Goal: Task Accomplishment & Management: Use online tool/utility

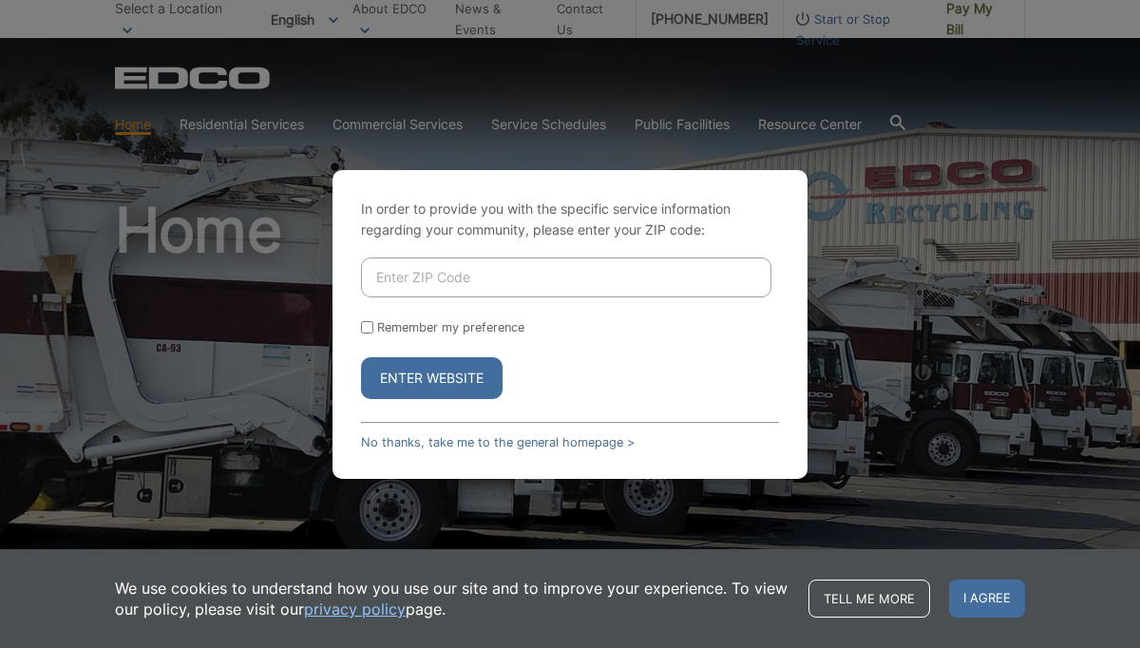
click at [544, 277] on input "Enter ZIP Code" at bounding box center [566, 277] width 410 height 40
type input "92021"
click at [460, 386] on button "Enter Website" at bounding box center [431, 378] width 141 height 42
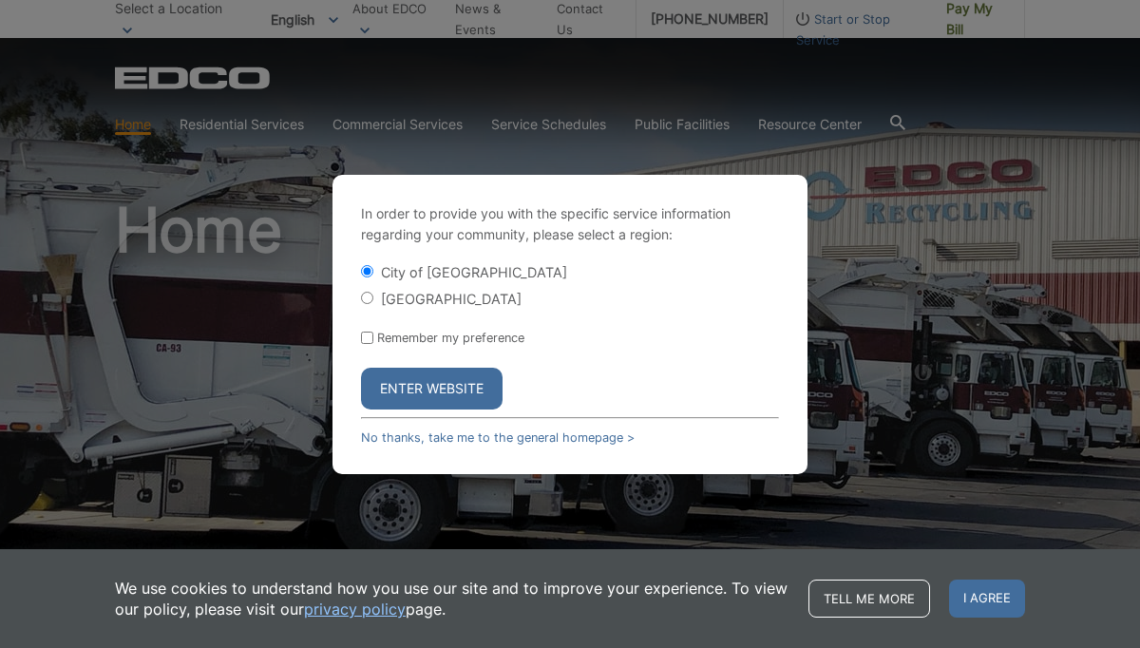
click at [446, 386] on button "Enter Website" at bounding box center [431, 388] width 141 height 42
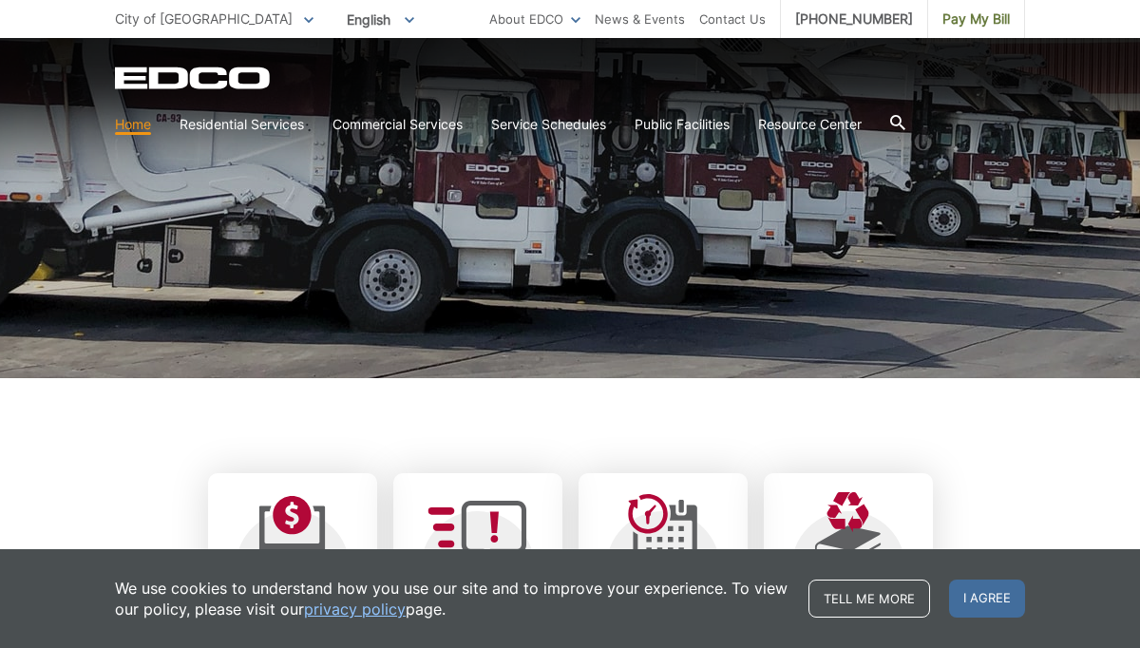
scroll to position [445, 0]
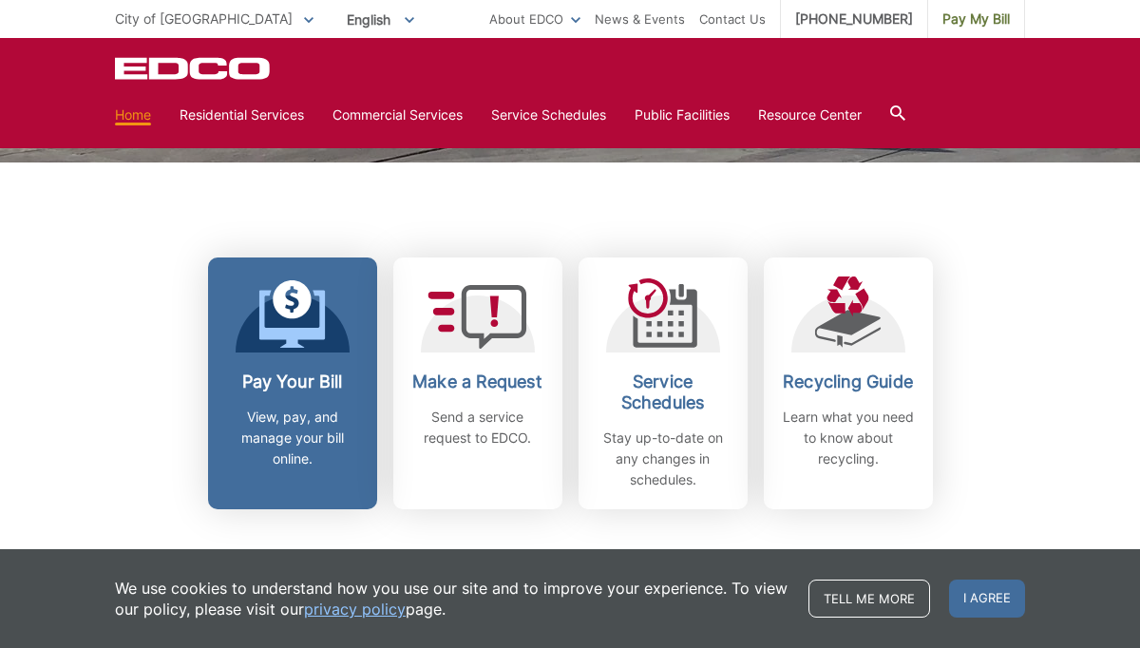
click at [316, 362] on link "Pay Your Bill View, pay, and manage your bill online." at bounding box center [292, 383] width 169 height 252
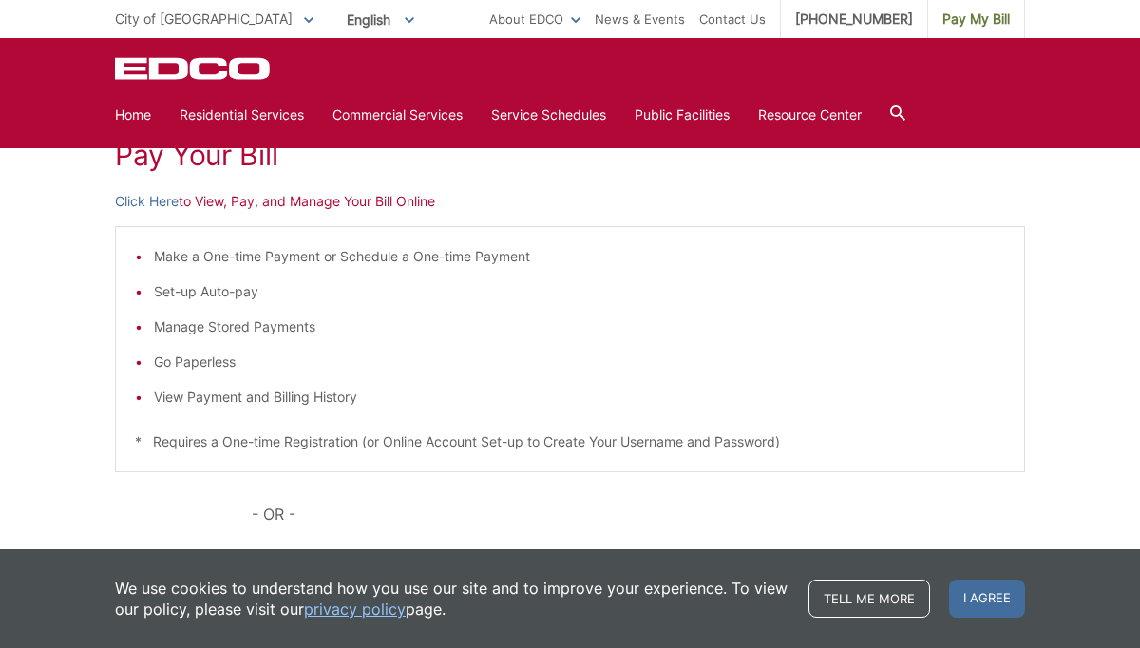
scroll to position [288, 0]
click at [162, 206] on link "Click Here" at bounding box center [147, 203] width 64 height 21
